Goal: Go to known website: Go to known website

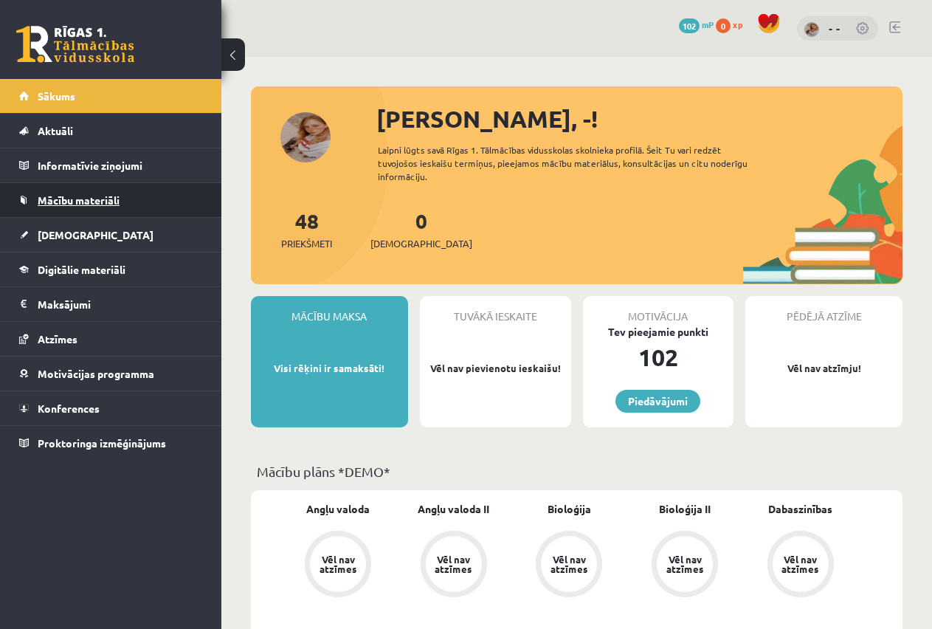
click at [87, 206] on link "Mācību materiāli" at bounding box center [111, 200] width 184 height 34
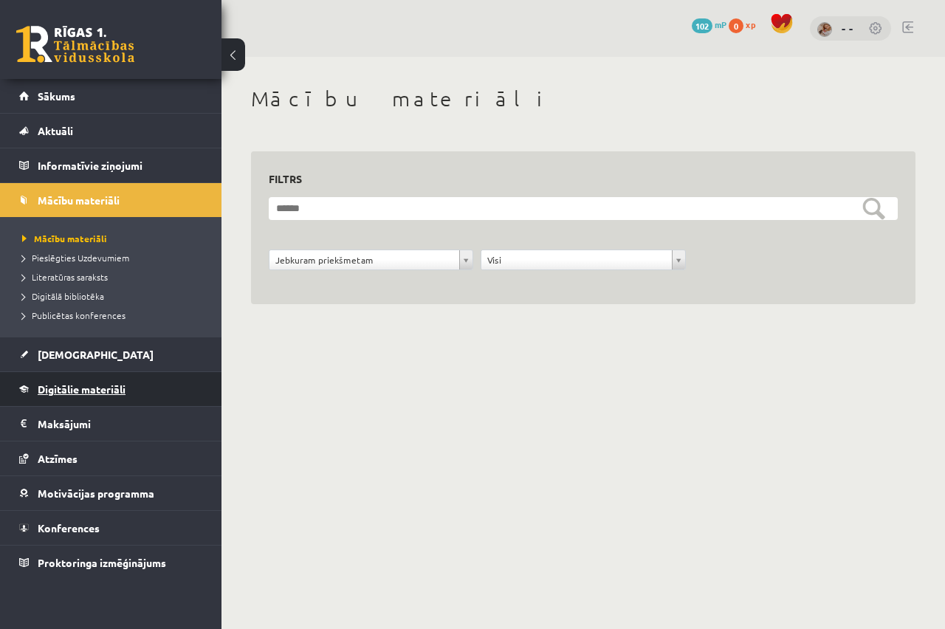
click at [106, 393] on span "Digitālie materiāli" at bounding box center [82, 388] width 88 height 13
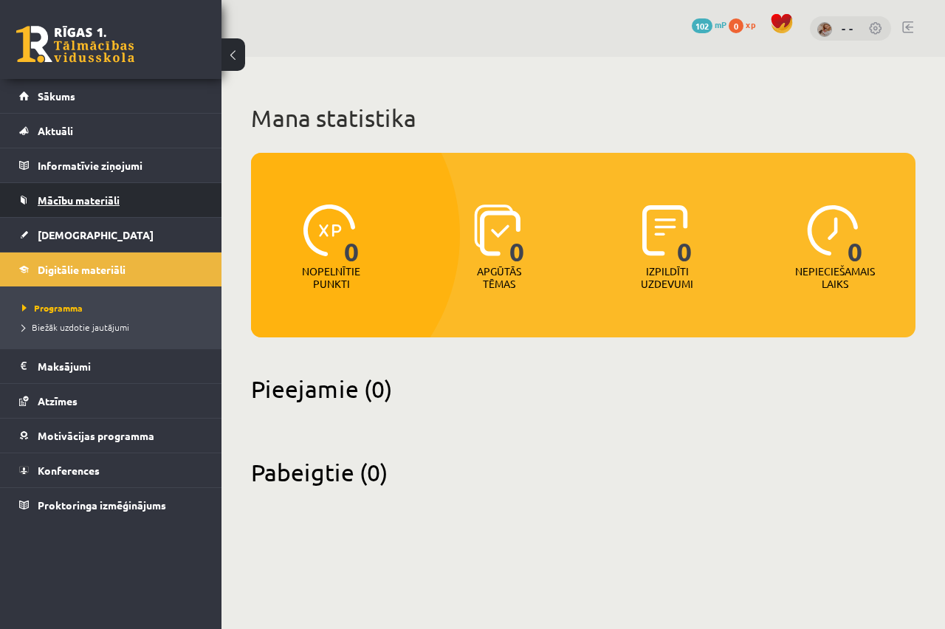
click at [122, 199] on link "Mācību materiāli" at bounding box center [111, 200] width 184 height 34
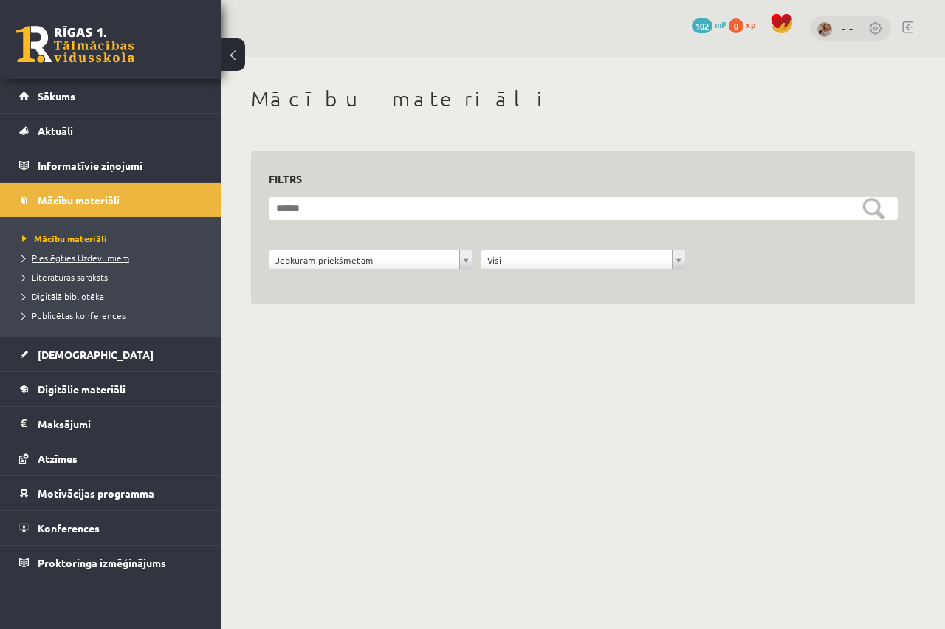
click at [101, 258] on span "Pieslēgties Uzdevumiem" at bounding box center [75, 258] width 107 height 12
